Goal: Task Accomplishment & Management: Use online tool/utility

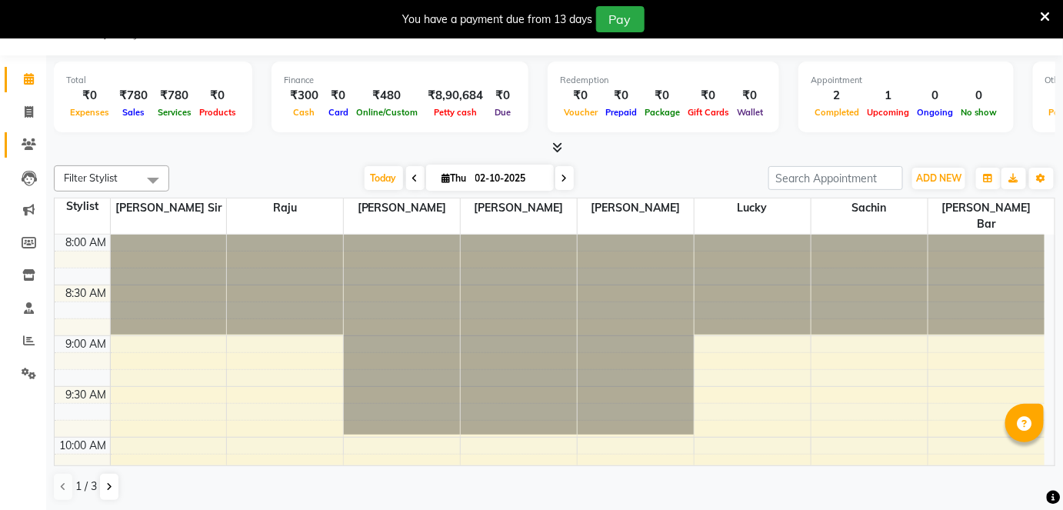
scroll to position [849, 0]
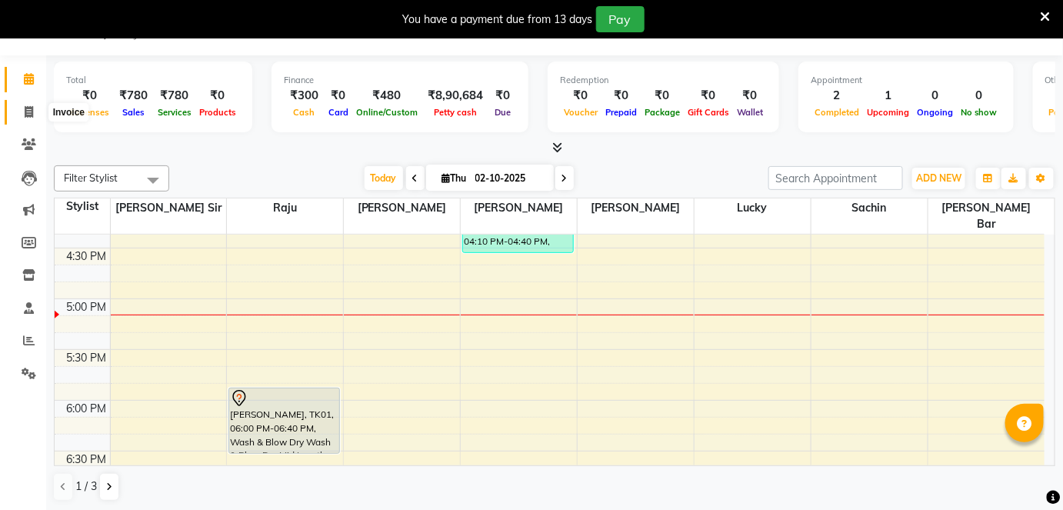
click at [28, 107] on icon at bounding box center [29, 112] width 8 height 12
select select "4468"
select select "service"
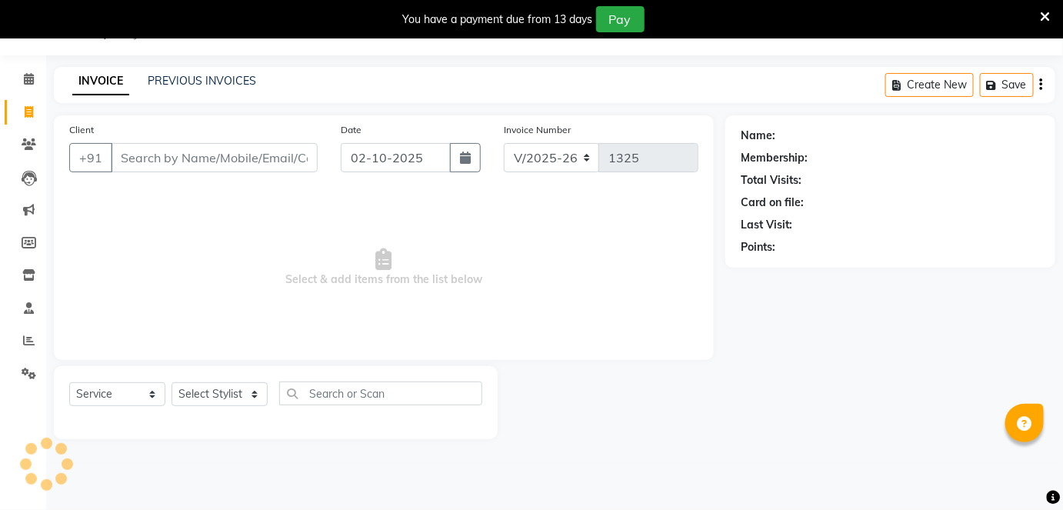
scroll to position [37, 0]
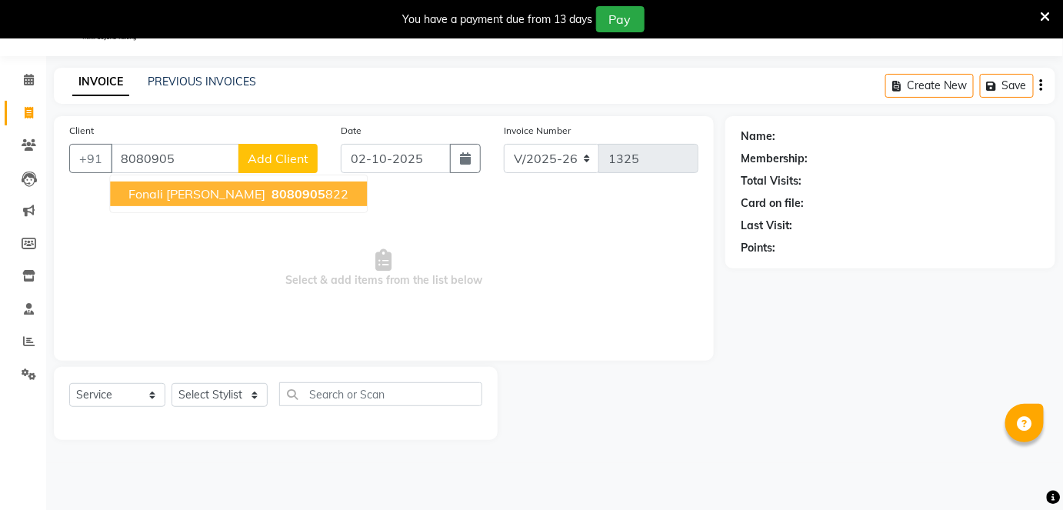
click at [271, 191] on span "8080905" at bounding box center [298, 193] width 54 height 15
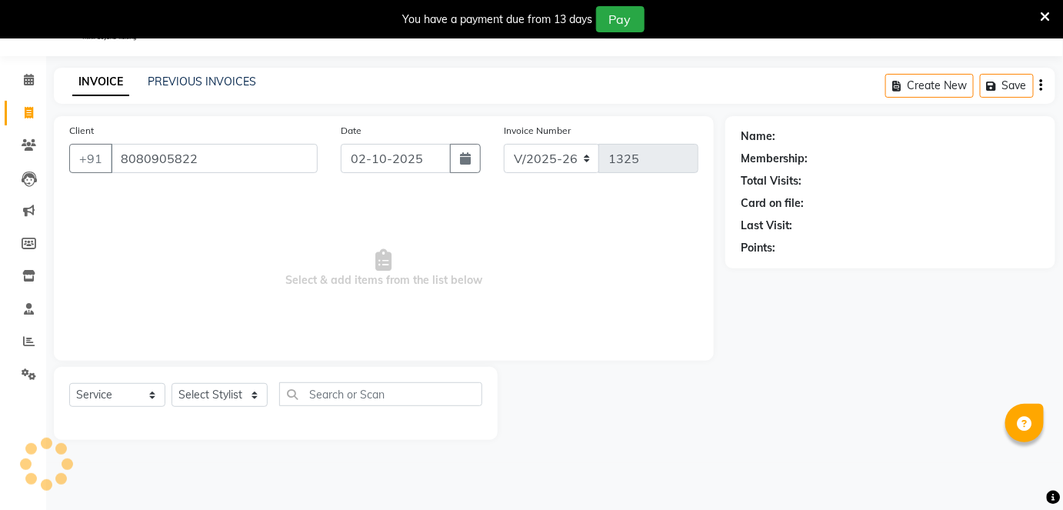
type input "8080905822"
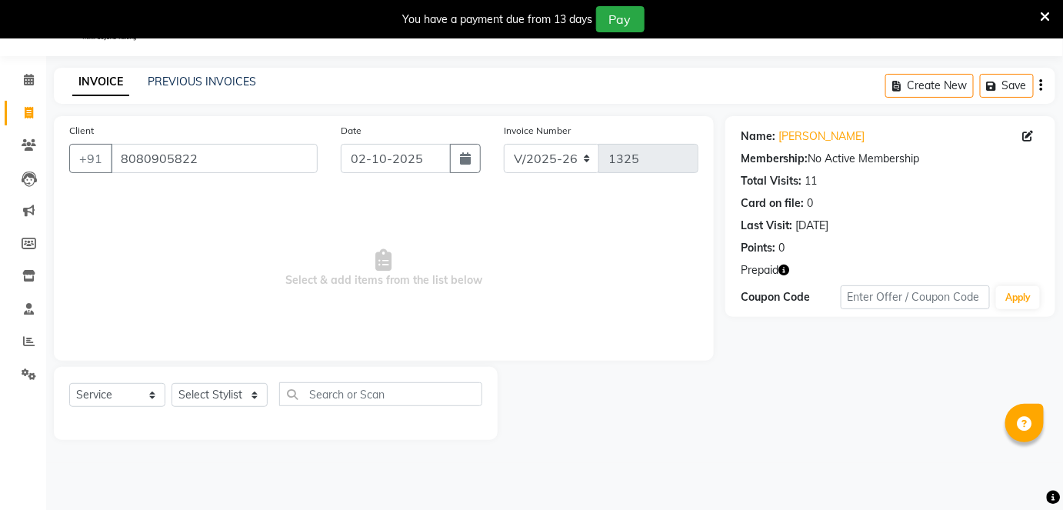
click at [789, 269] on icon "button" at bounding box center [783, 270] width 11 height 11
